Goal: Task Accomplishment & Management: Manage account settings

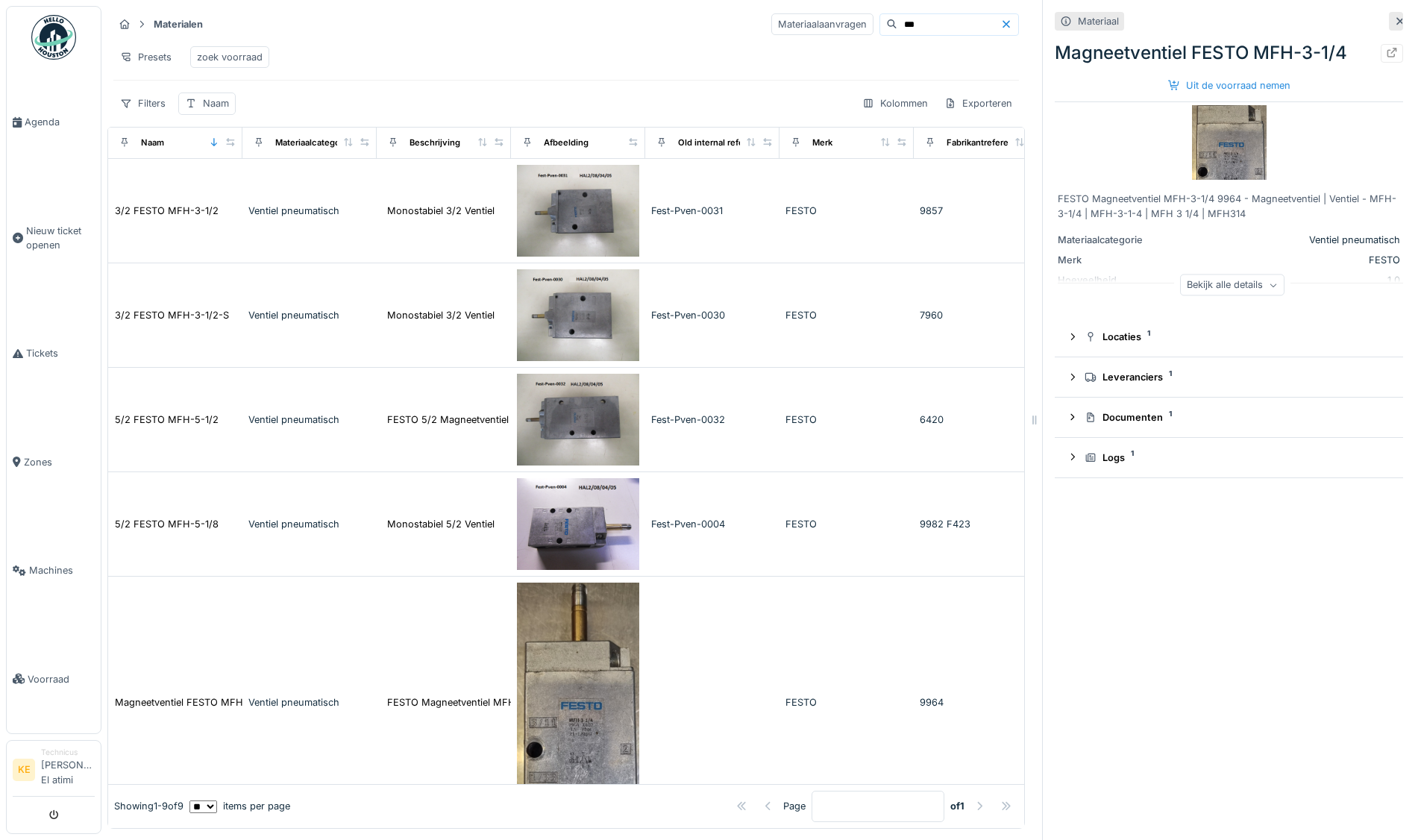
scroll to position [496, 0]
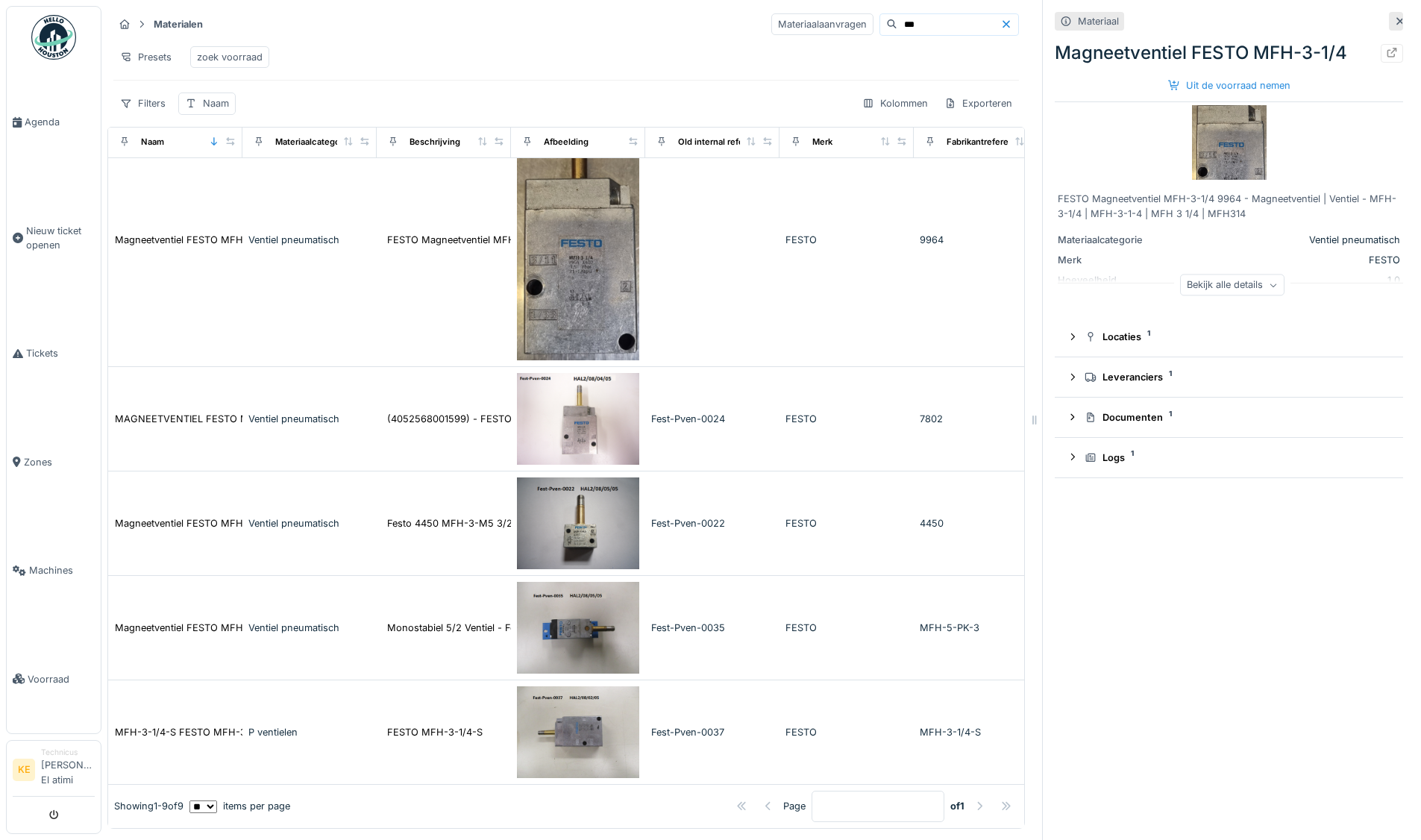
click at [53, 37] on img at bounding box center [54, 37] width 44 height 44
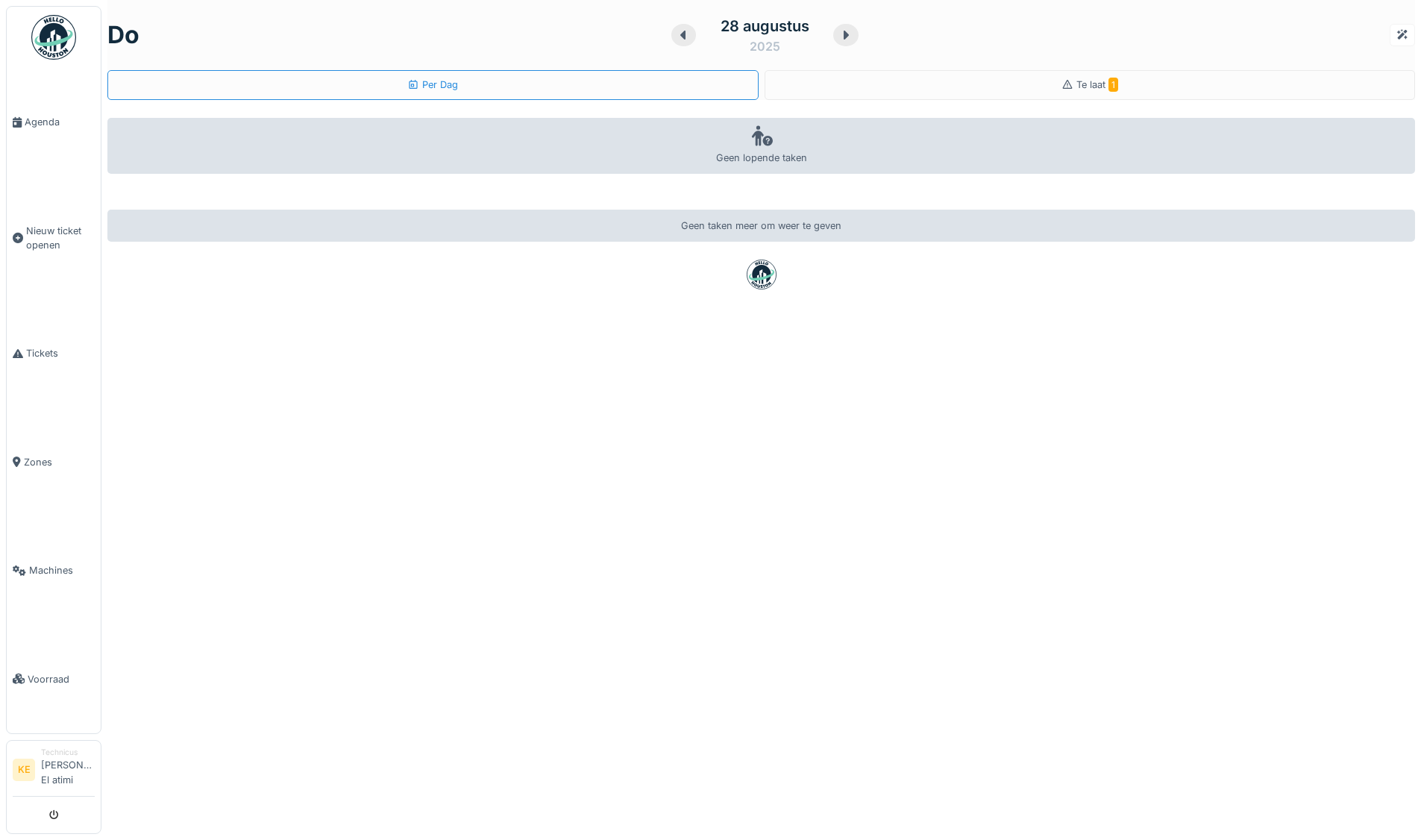
click at [54, 38] on img at bounding box center [54, 37] width 44 height 44
click at [54, 39] on img at bounding box center [54, 37] width 44 height 44
drag, startPoint x: 0, startPoint y: 0, endPoint x: 62, endPoint y: 39, distance: 73.2
click at [62, 39] on body "Agenda Nieuw ticket openen Tickets Zones Machines Voorraad KE Technicus Karim E…" at bounding box center [710, 420] width 1421 height 840
click at [1076, 88] on span "Te laat 1" at bounding box center [1096, 85] width 41 height 12
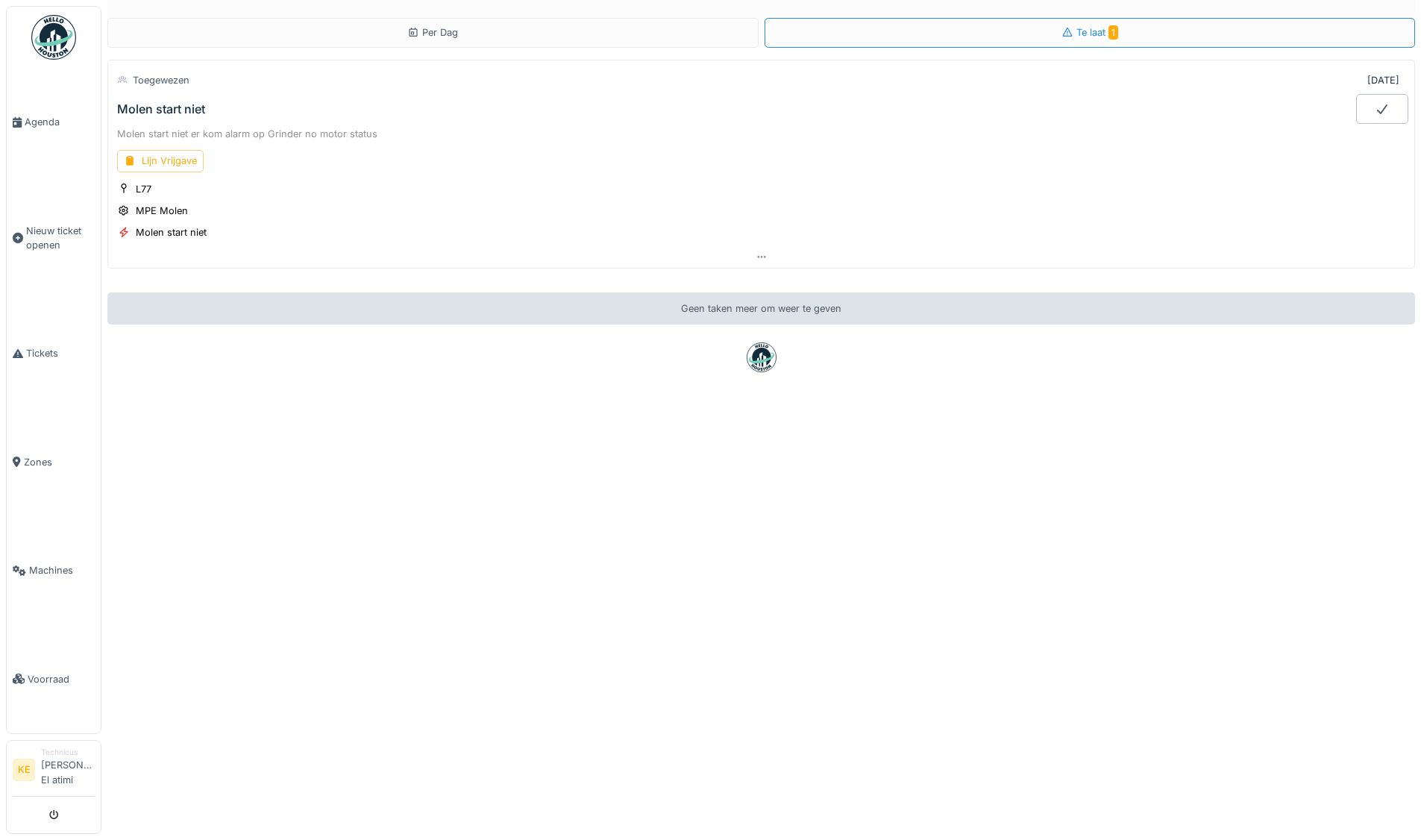
click at [58, 43] on img at bounding box center [54, 37] width 44 height 44
